Goal: Communication & Community: Answer question/provide support

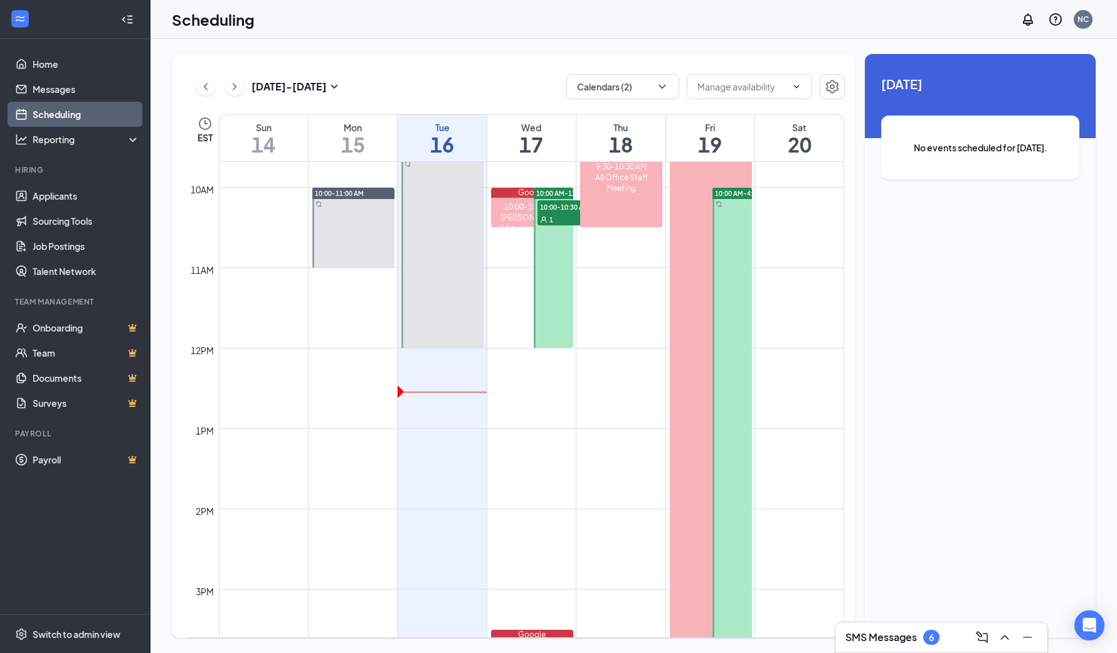
scroll to position [685, 0]
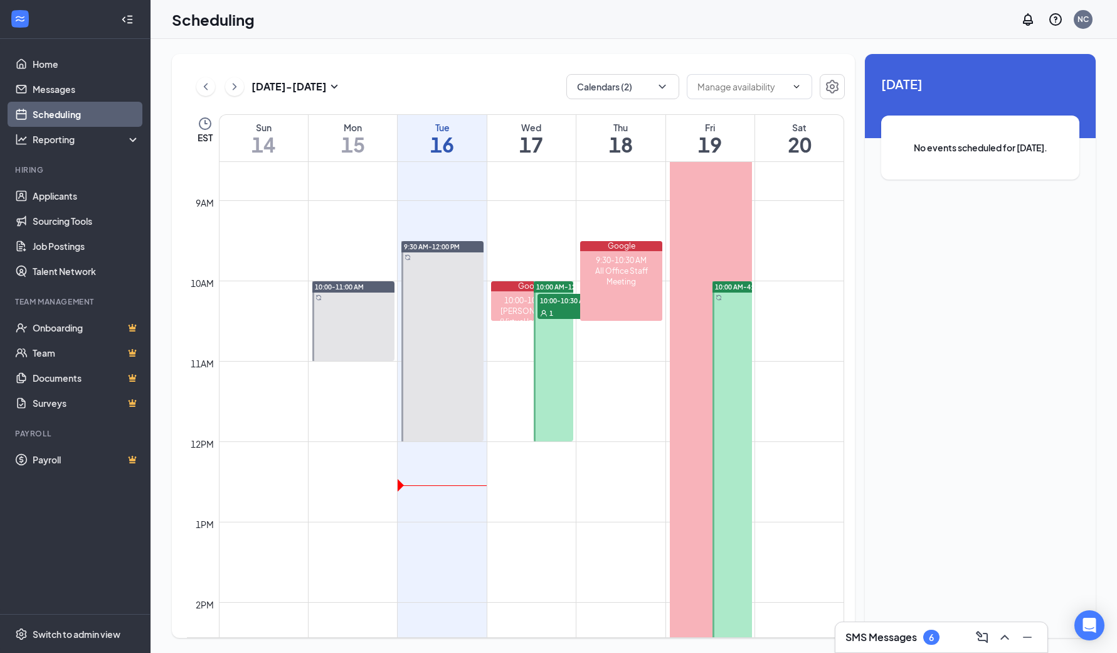
click at [558, 306] on div "1" at bounding box center [569, 312] width 63 height 13
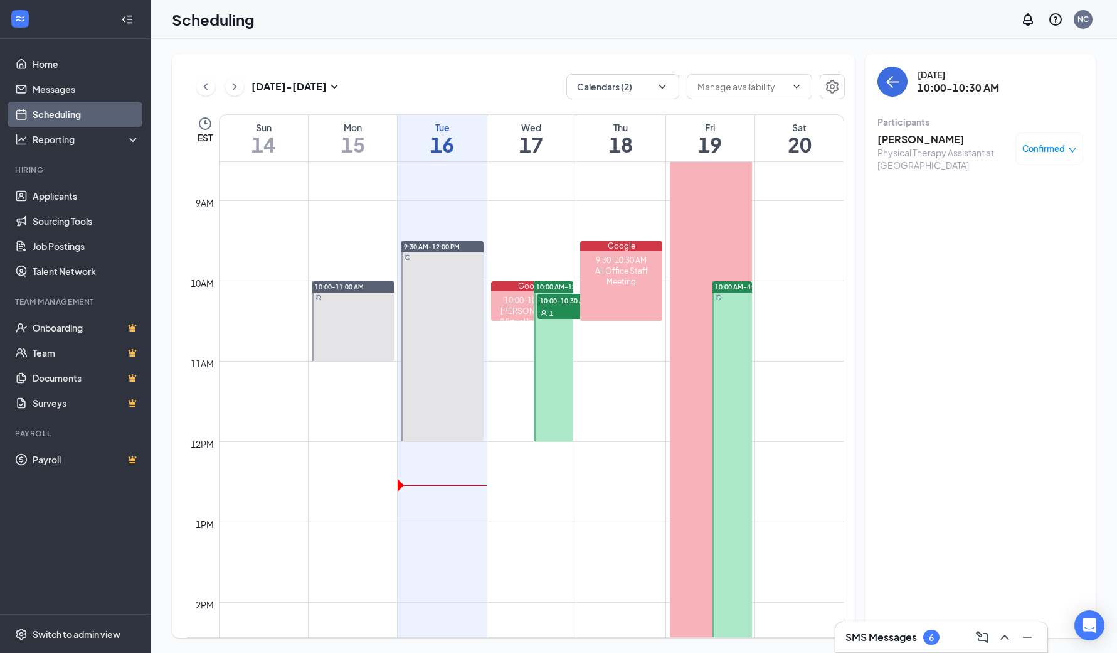
click at [893, 141] on h3 "[PERSON_NAME]" at bounding box center [944, 139] width 132 height 14
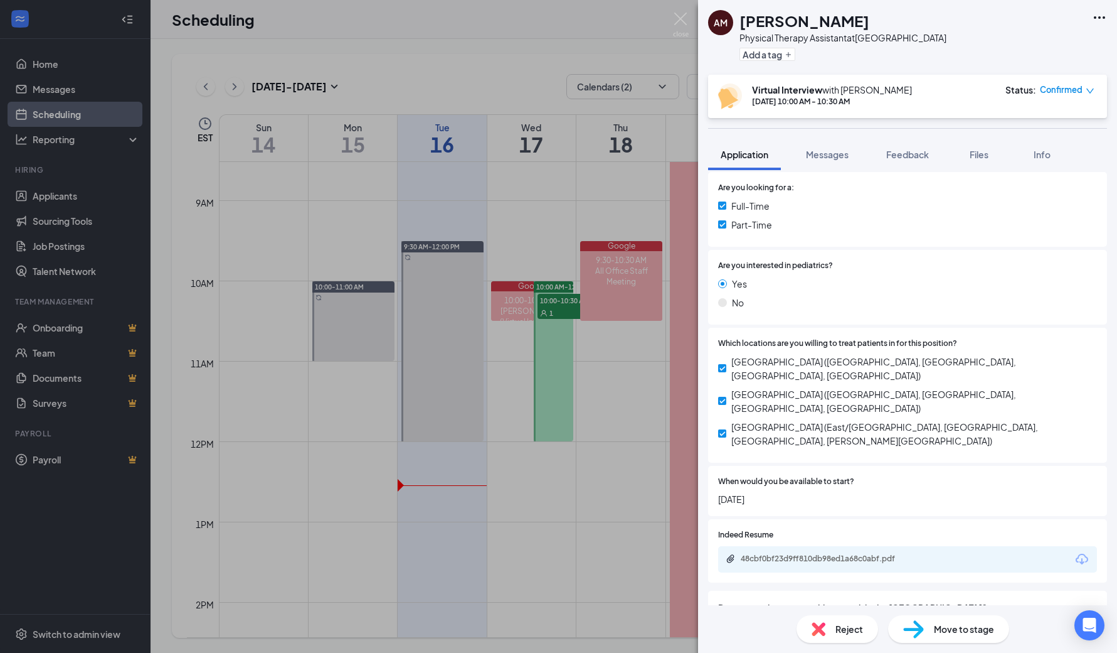
scroll to position [367, 0]
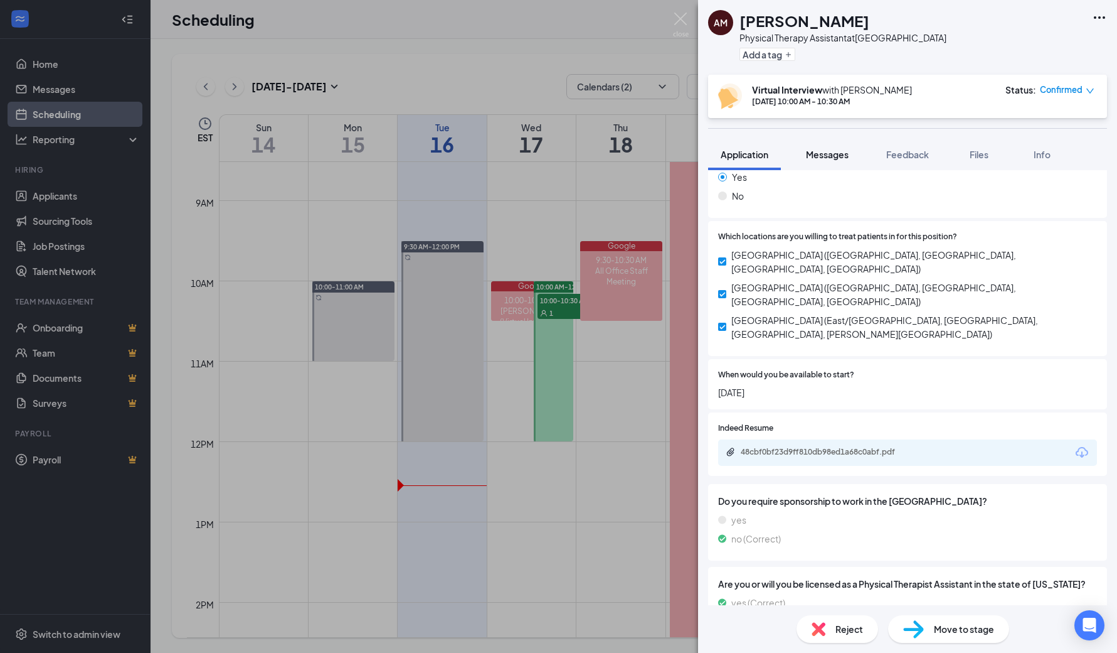
click at [821, 161] on button "Messages" at bounding box center [828, 154] width 68 height 31
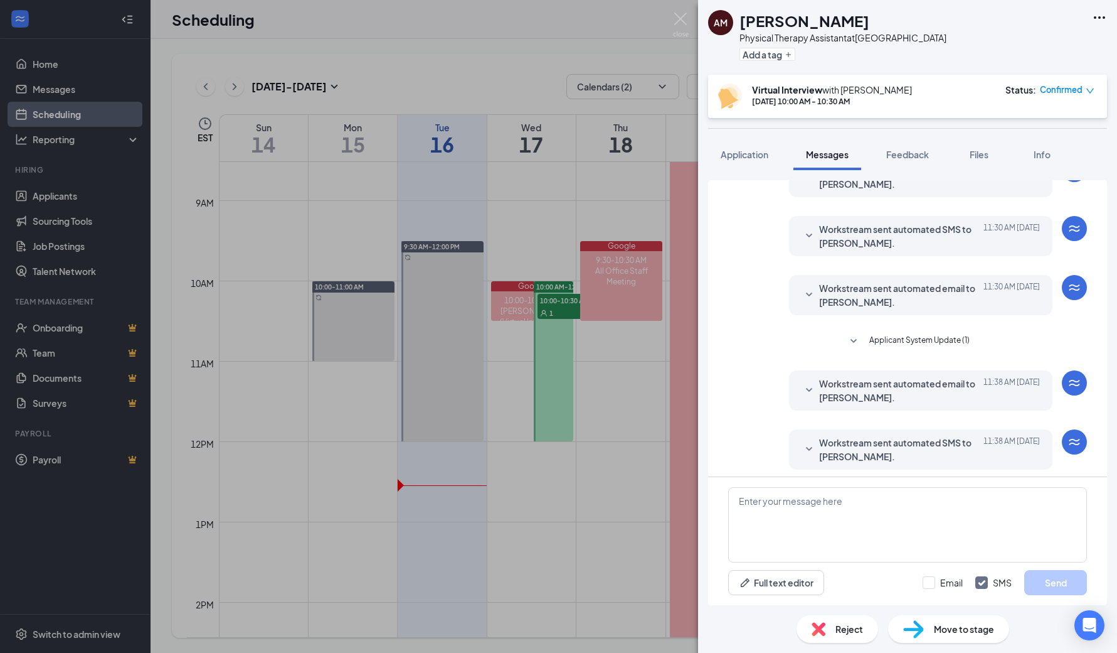
scroll to position [131, 0]
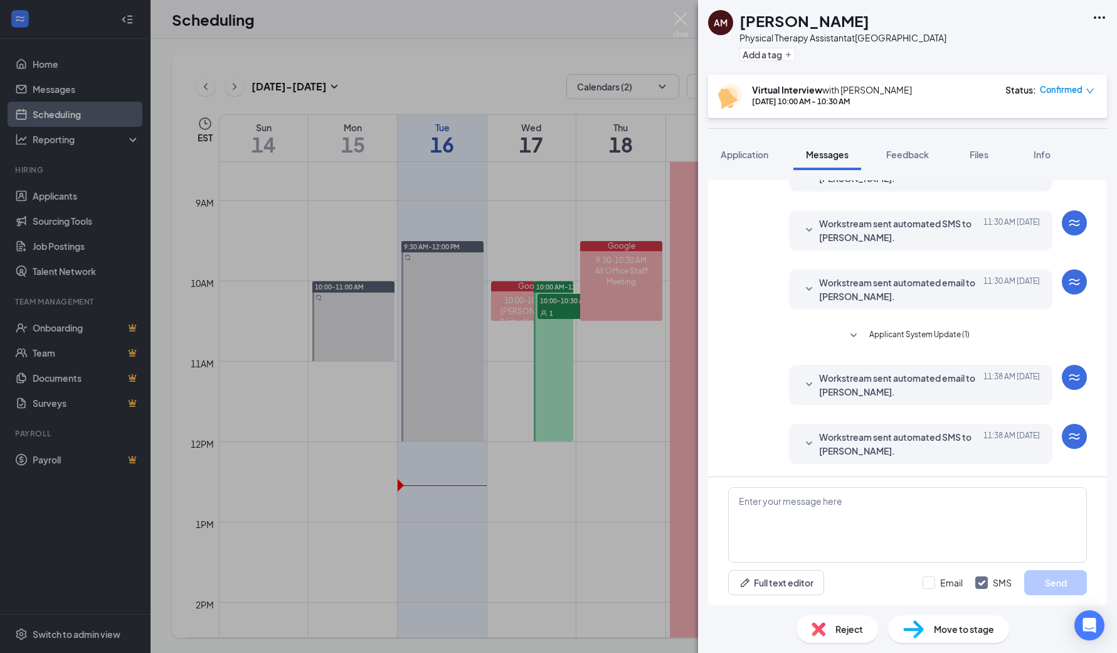
click at [807, 442] on icon "SmallChevronDown" at bounding box center [809, 443] width 6 height 4
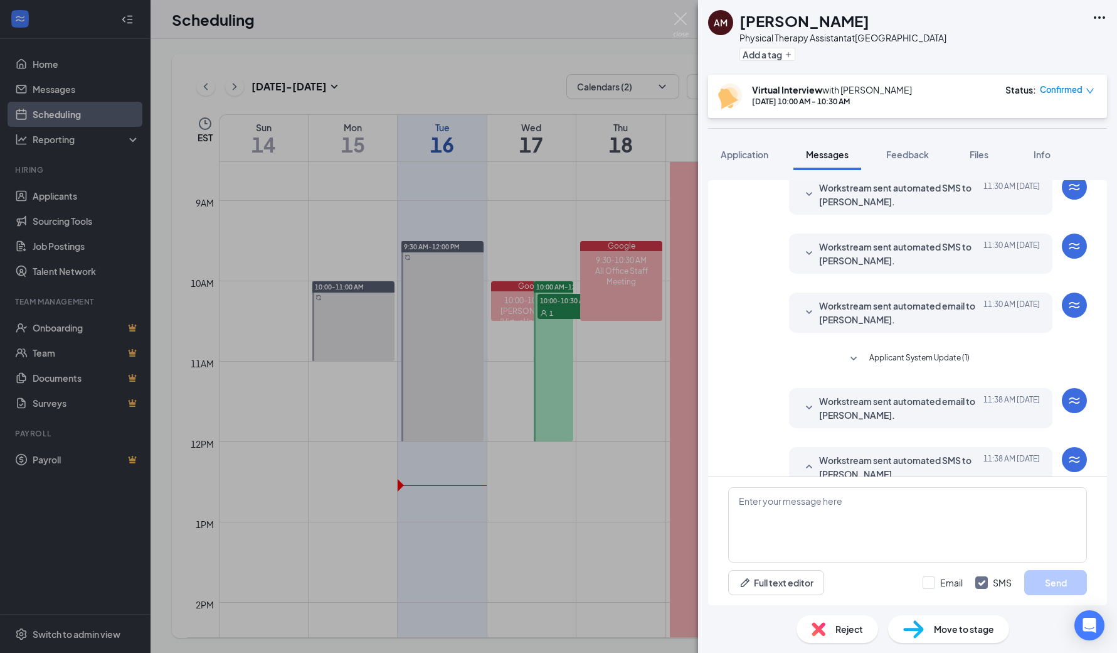
scroll to position [0, 0]
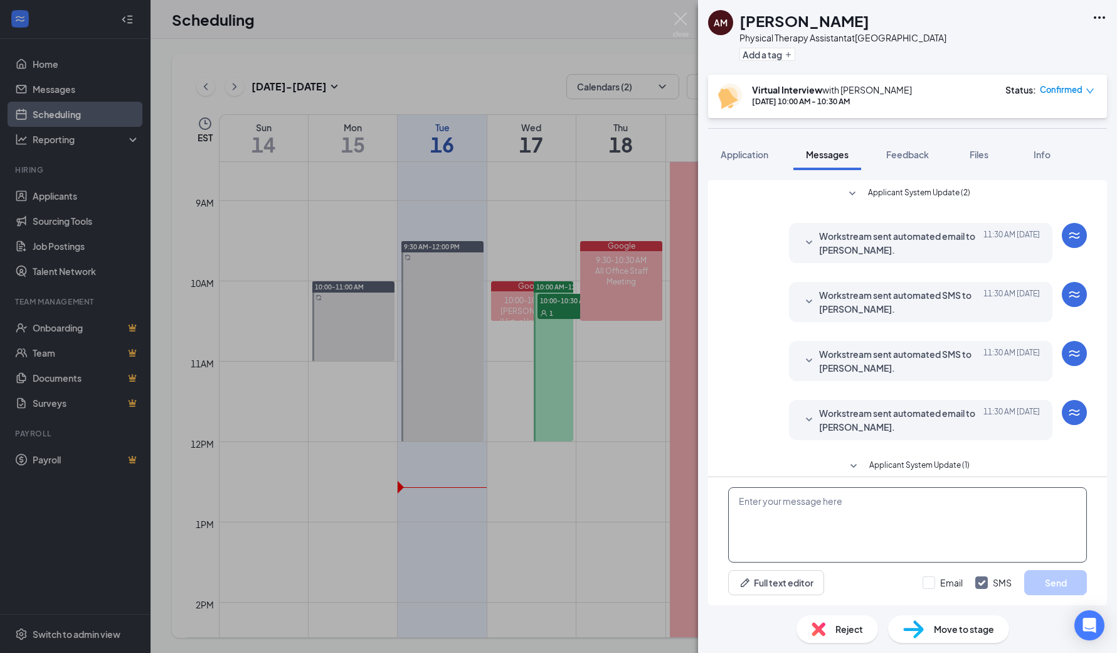
click at [803, 505] on textarea at bounding box center [907, 524] width 359 height 75
type textarea "H"
paste textarea "Hello [PERSON_NAME], Thank you for applying to Rehab at Home! This position req…"
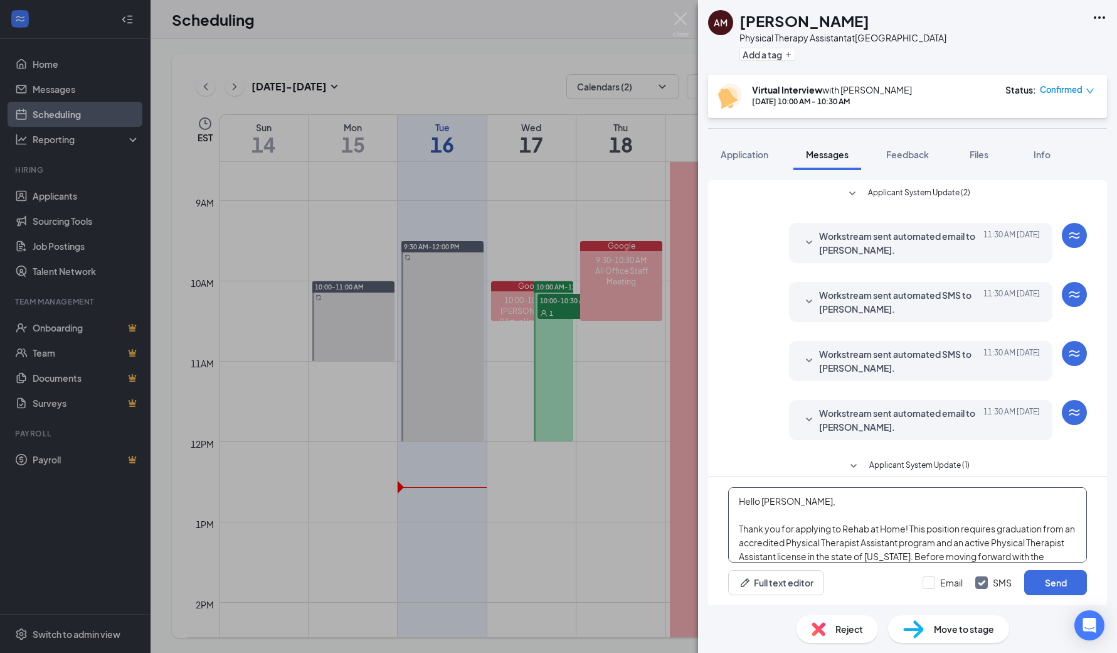
click at [772, 501] on textarea "Hello [PERSON_NAME], Thank you for applying to Rehab at Home! This position req…" at bounding box center [907, 524] width 359 height 75
click at [913, 526] on textarea "Hello Abdu, Thank you for applying to Rehab at Home! This position requires gra…" at bounding box center [907, 524] width 359 height 75
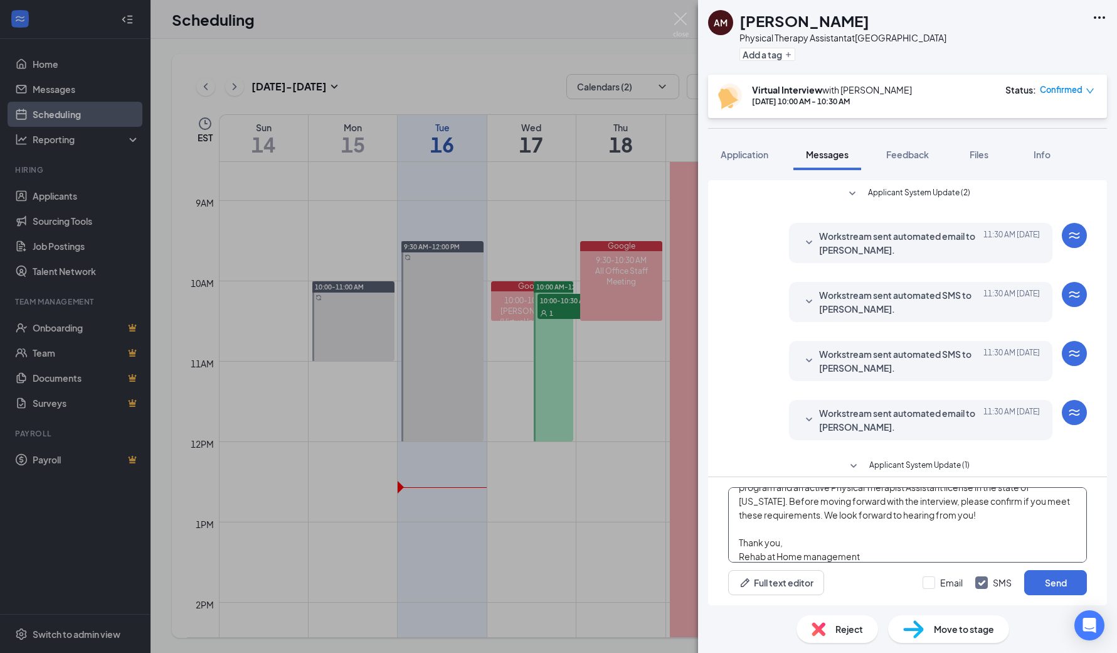
scroll to position [77, 0]
type textarea "Hello Abdu, Thank you for applying to Rehab at Home! This position requires gra…"
click at [929, 581] on input "Email" at bounding box center [943, 582] width 40 height 13
checkbox input "true"
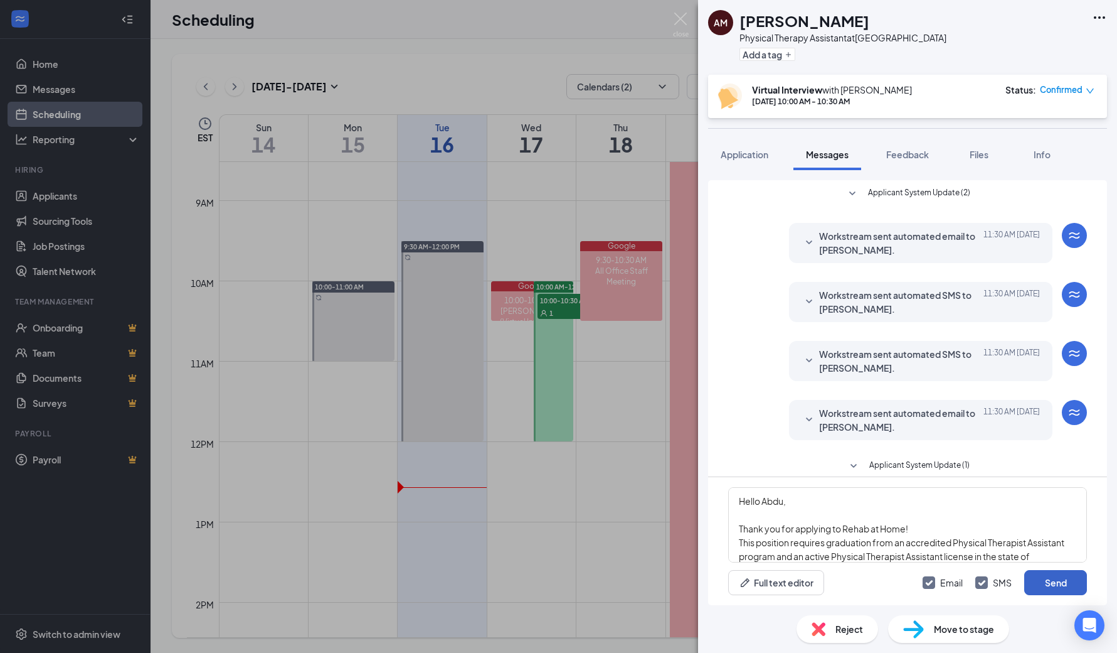
click at [1048, 580] on button "Send" at bounding box center [1056, 582] width 63 height 25
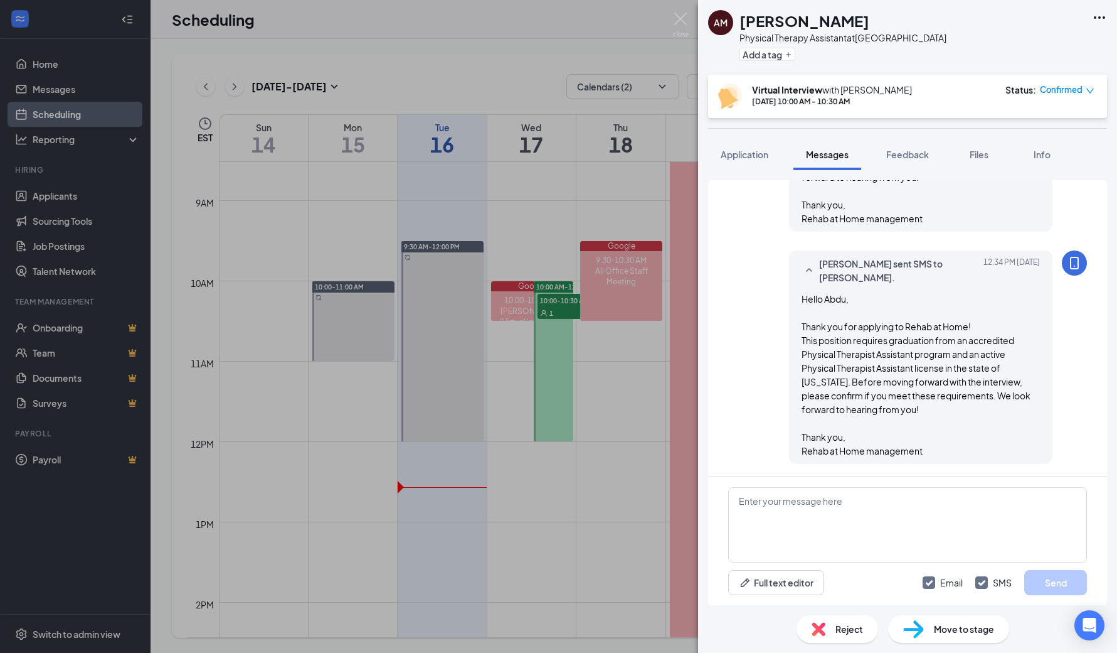
scroll to position [740, 0]
click at [682, 13] on img at bounding box center [681, 25] width 16 height 24
